Goal: Task Accomplishment & Management: Manage account settings

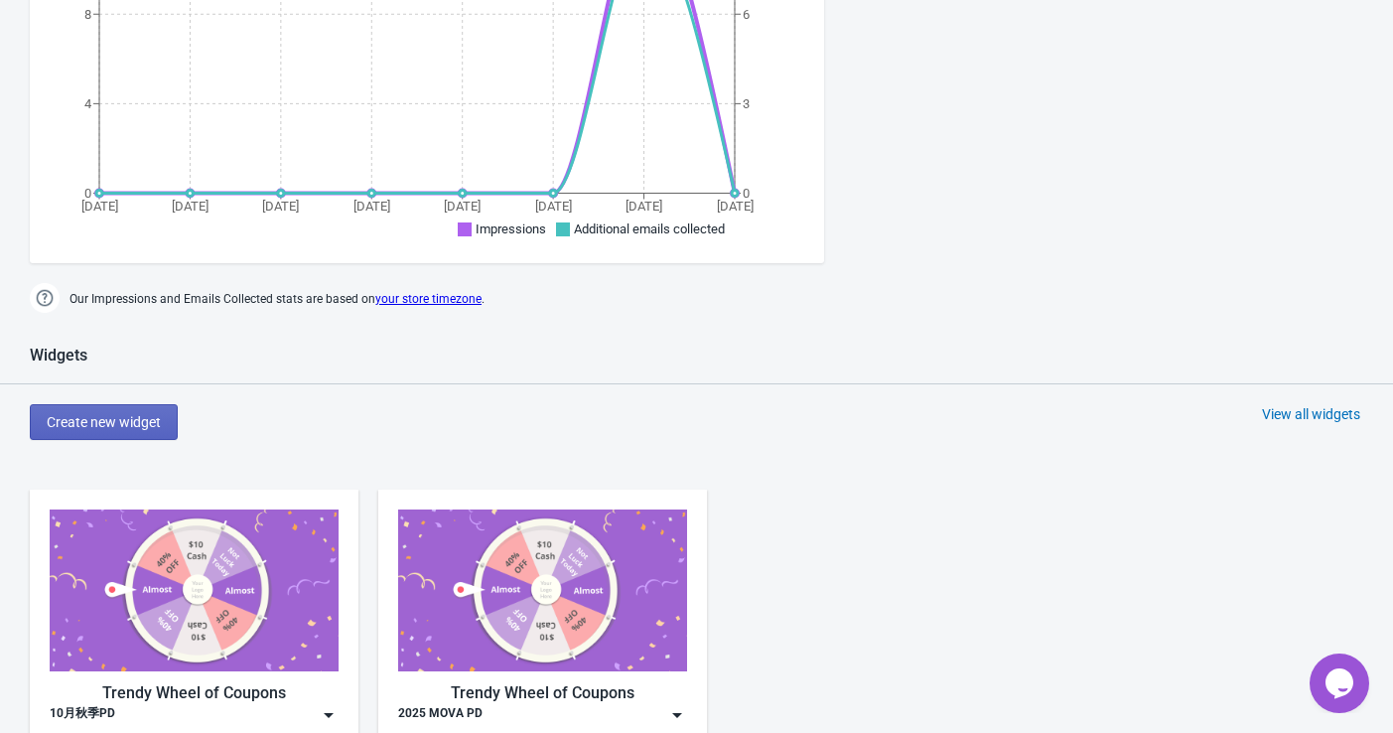
scroll to position [771, 0]
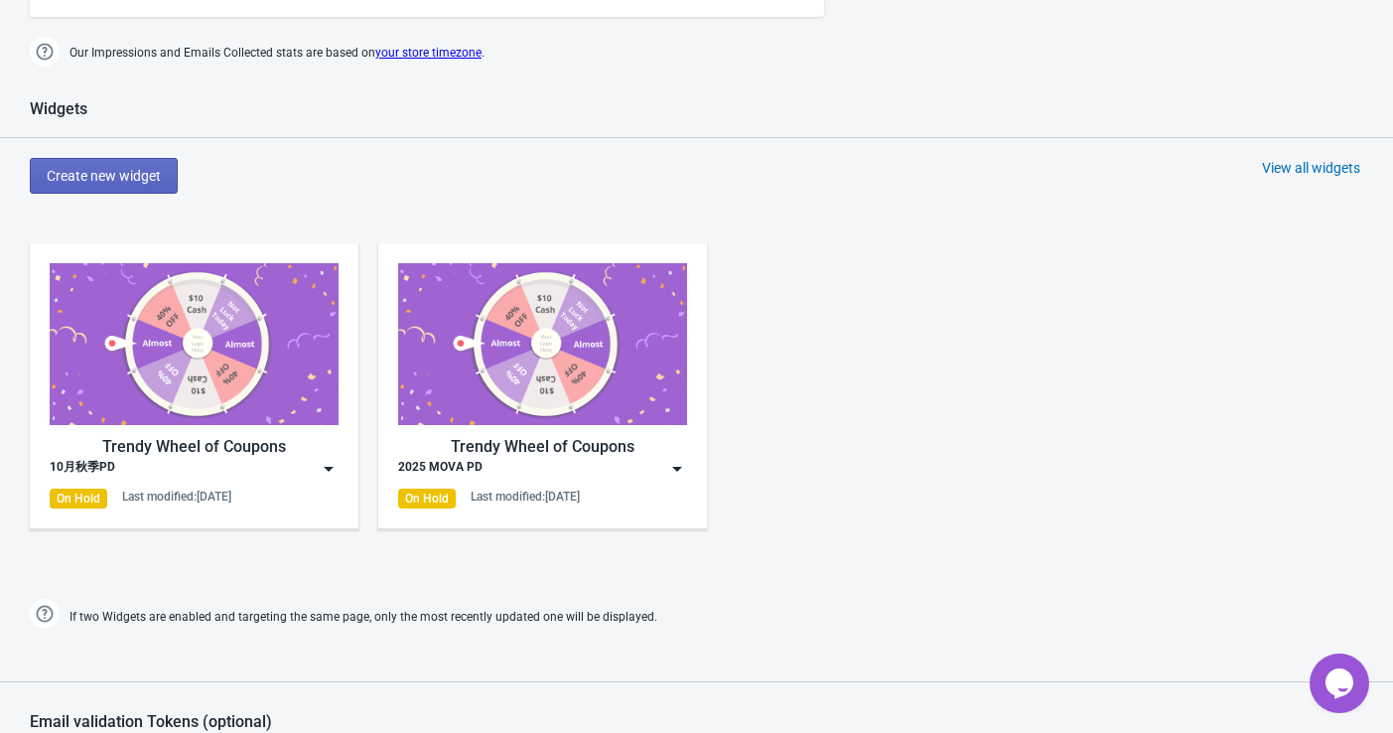
click at [322, 462] on img at bounding box center [329, 469] width 20 height 20
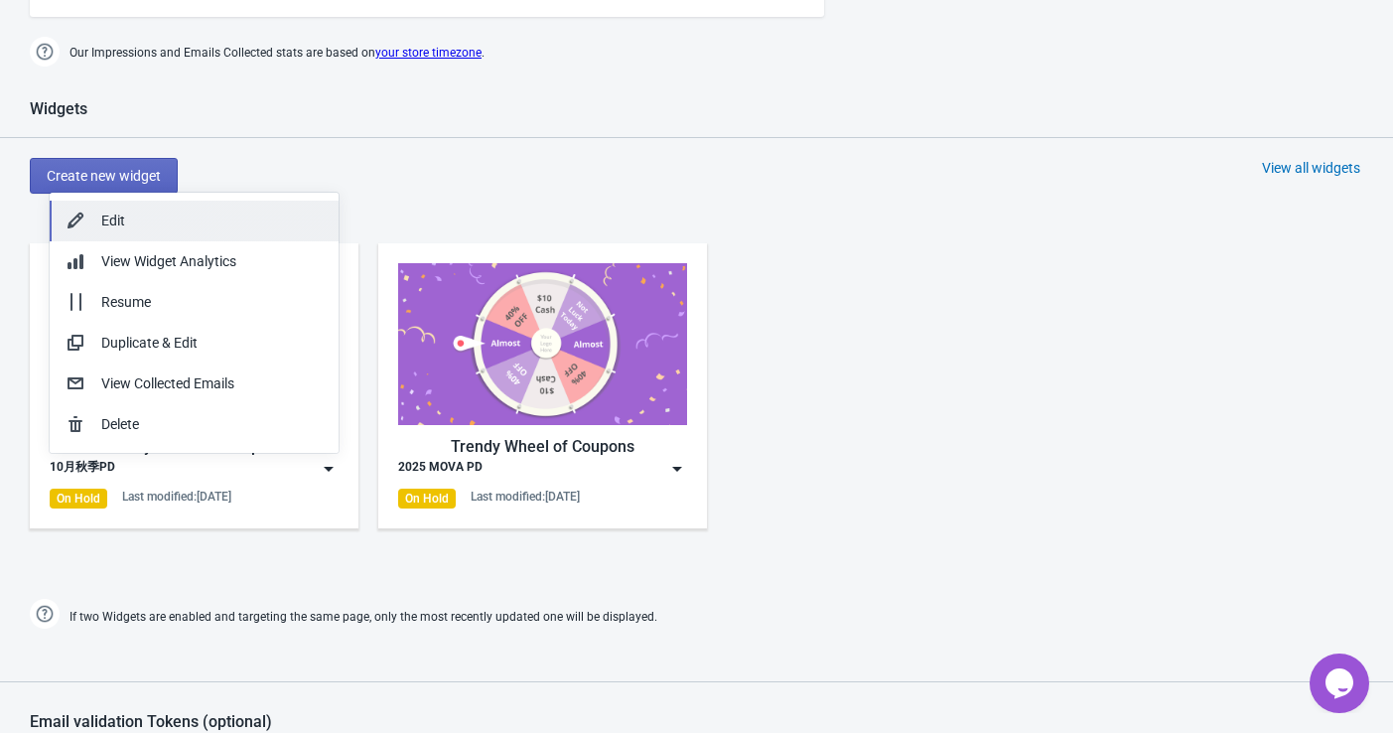
click at [170, 223] on div "Edit" at bounding box center [211, 220] width 221 height 21
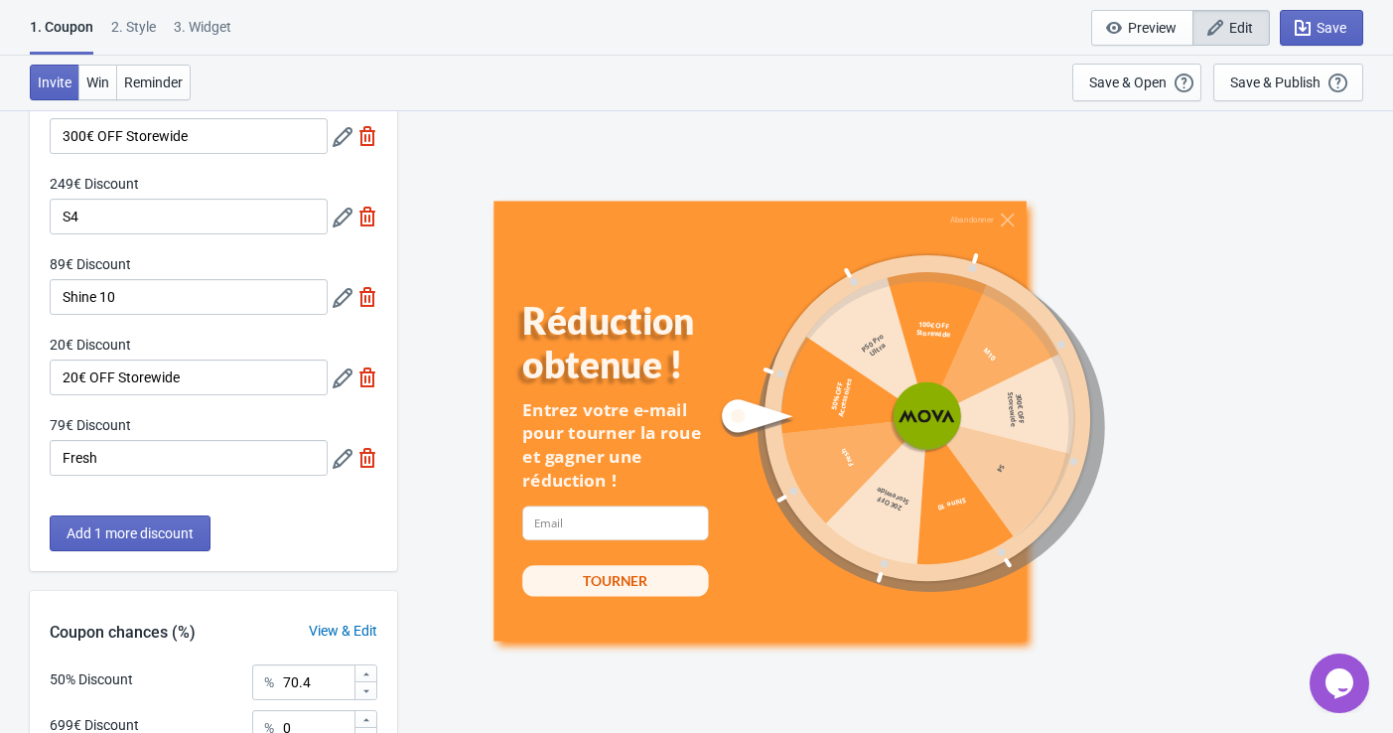
scroll to position [331, 0]
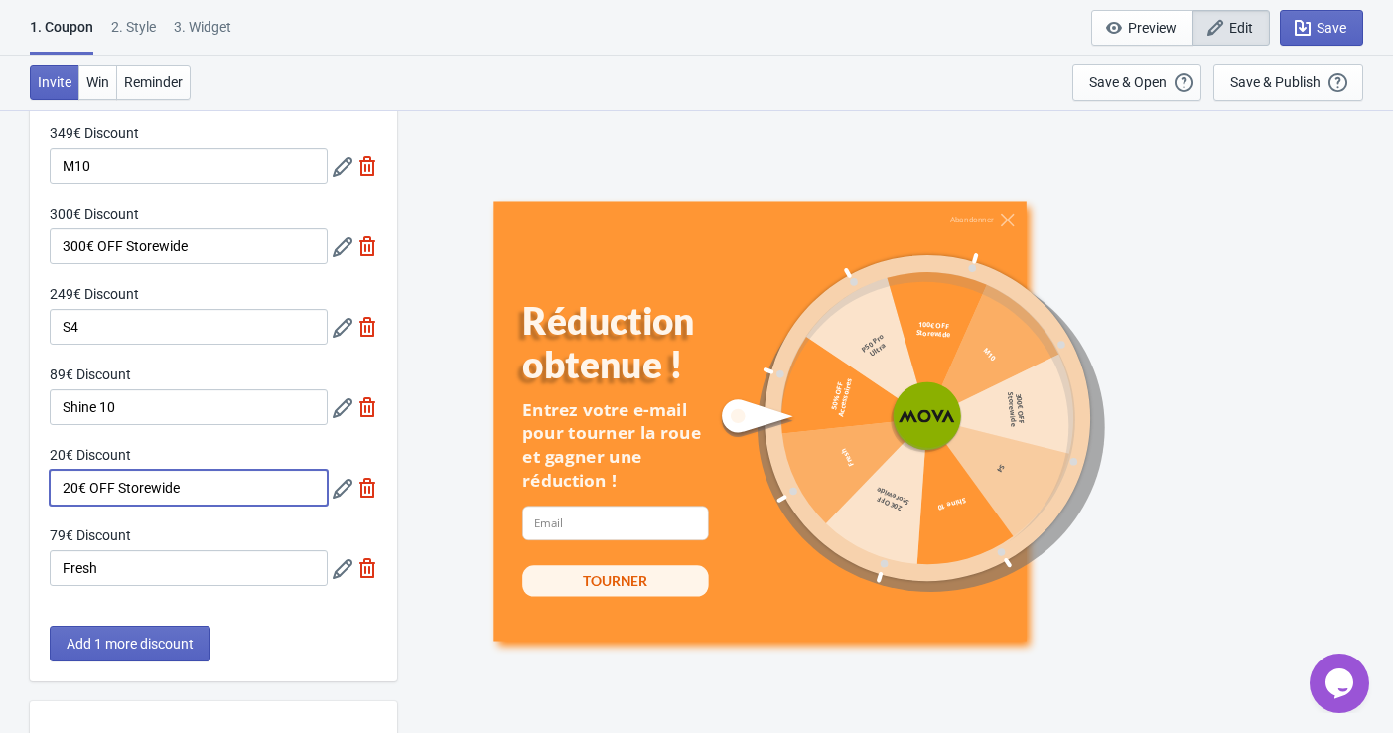
drag, startPoint x: 227, startPoint y: 488, endPoint x: 119, endPoint y: 503, distance: 109.2
click at [119, 503] on input "20€ OFF Storewide" at bounding box center [189, 487] width 278 height 36
click at [424, 478] on div "Abandonner Réduction obtenue ! Entrez votre e-mail pour tourner la roue et gagn…" at bounding box center [895, 420] width 976 height 622
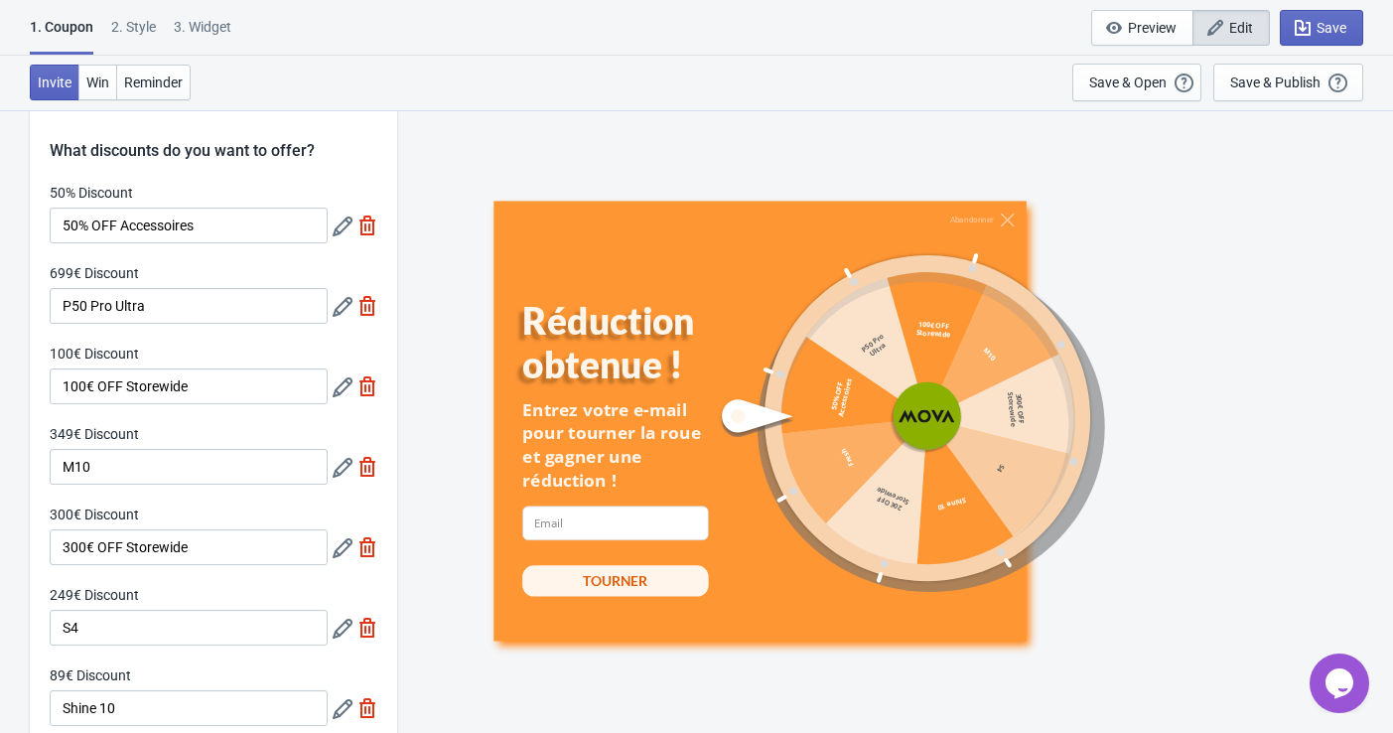
scroll to position [0, 0]
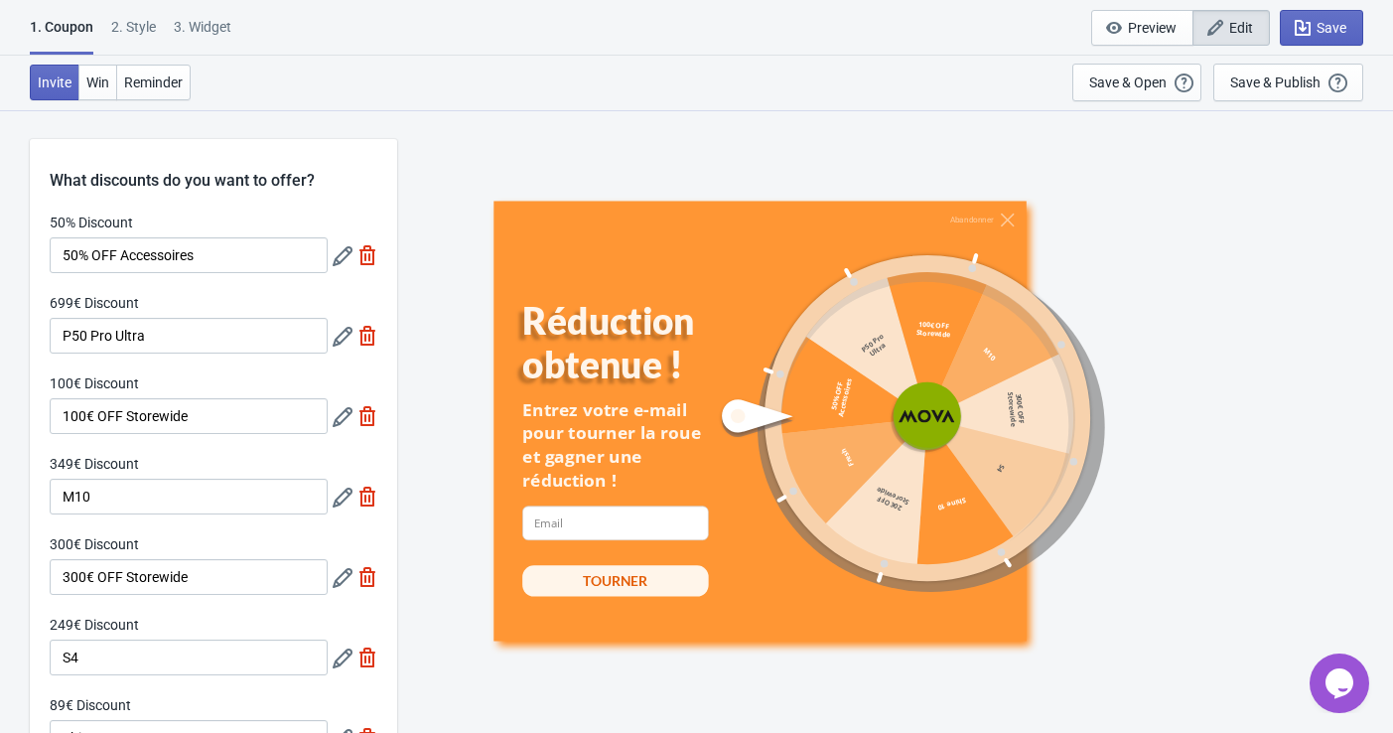
click at [337, 417] on icon at bounding box center [343, 417] width 20 height 20
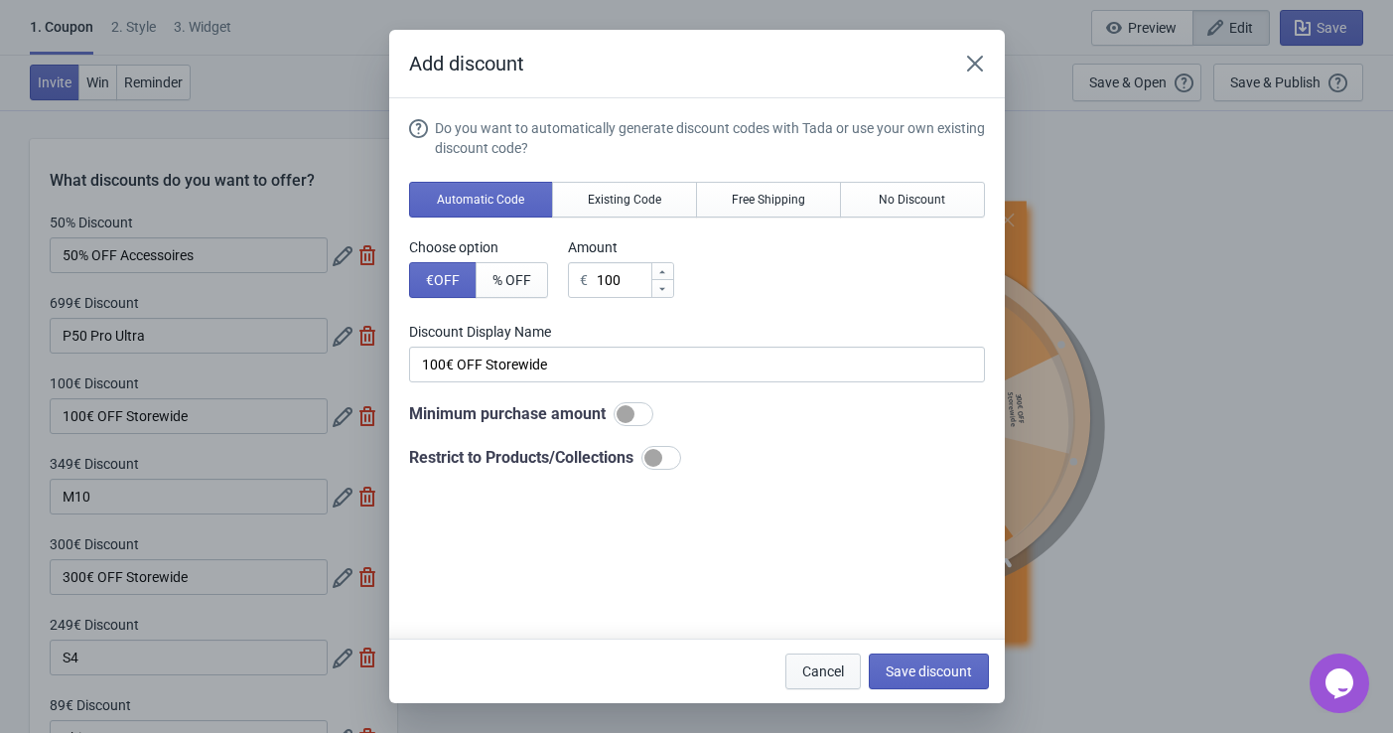
click at [825, 667] on span "Cancel" at bounding box center [823, 671] width 42 height 16
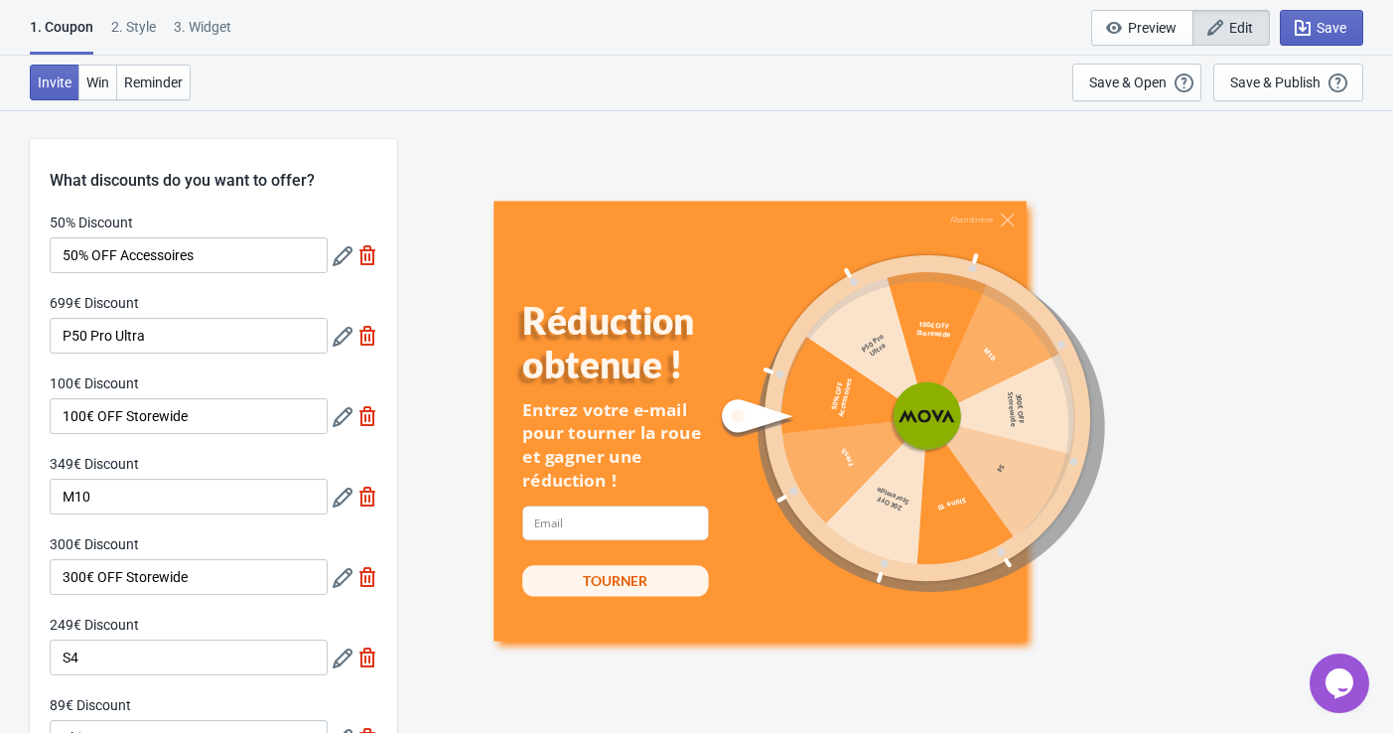
click at [333, 425] on icon at bounding box center [343, 417] width 20 height 20
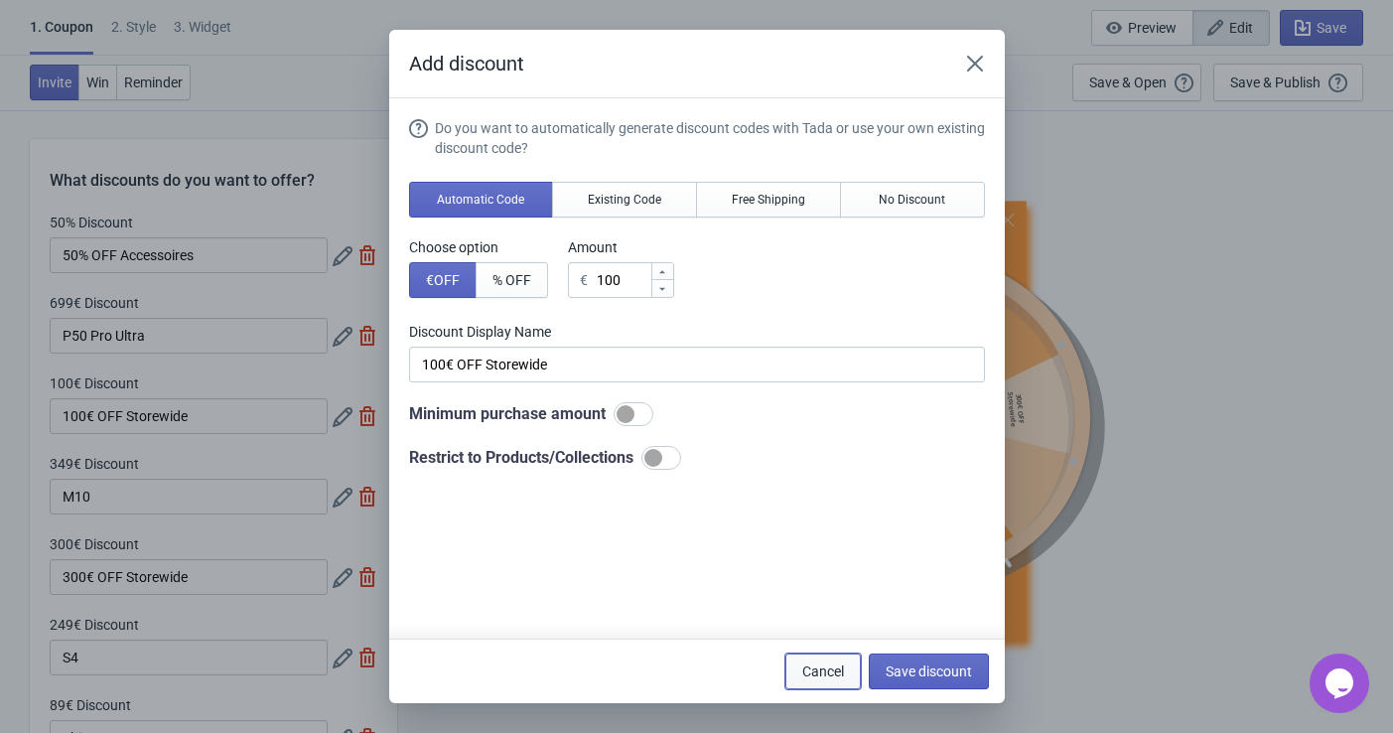
click at [805, 675] on span "Cancel" at bounding box center [823, 671] width 42 height 16
